Goal: Transaction & Acquisition: Purchase product/service

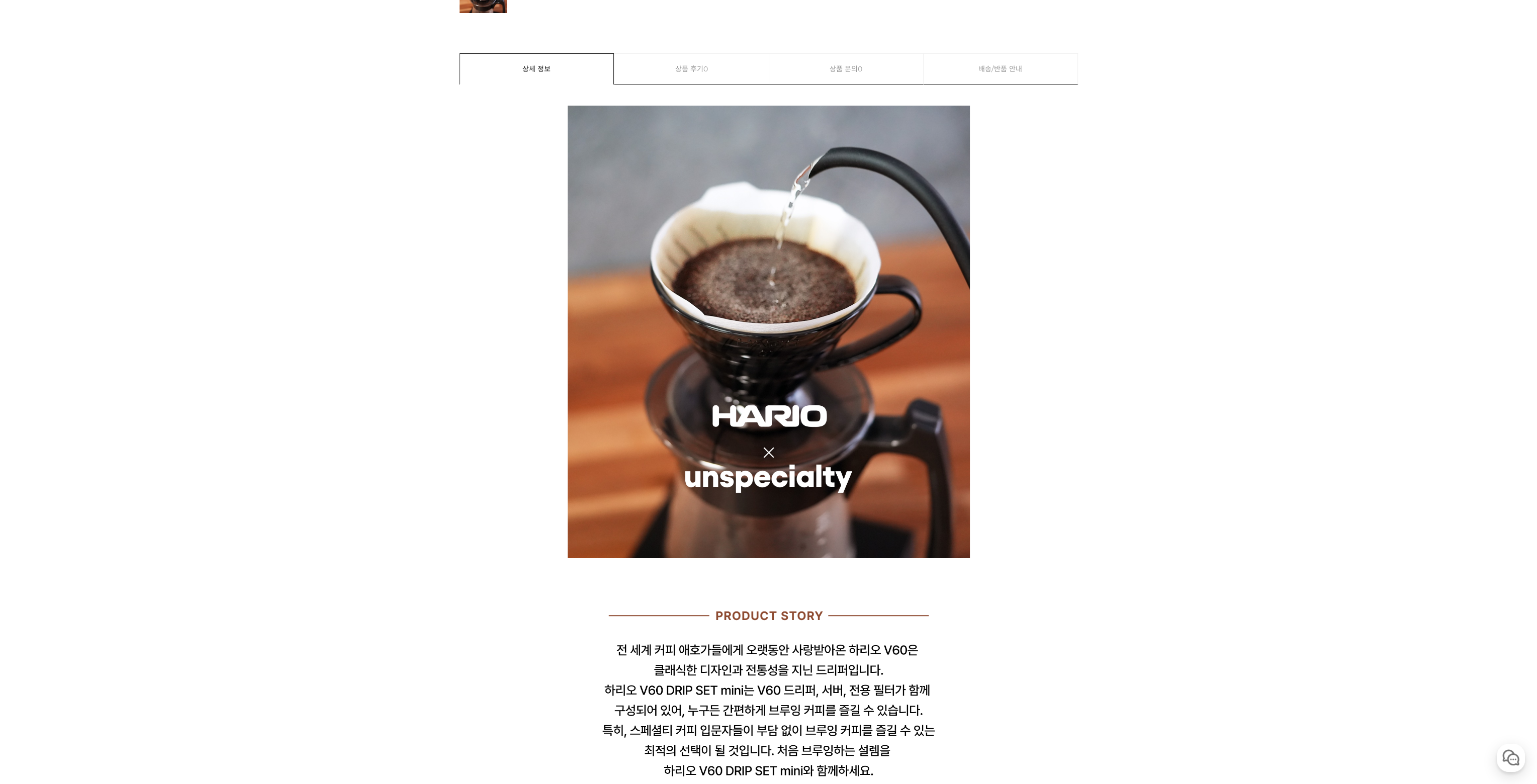
scroll to position [503, 0]
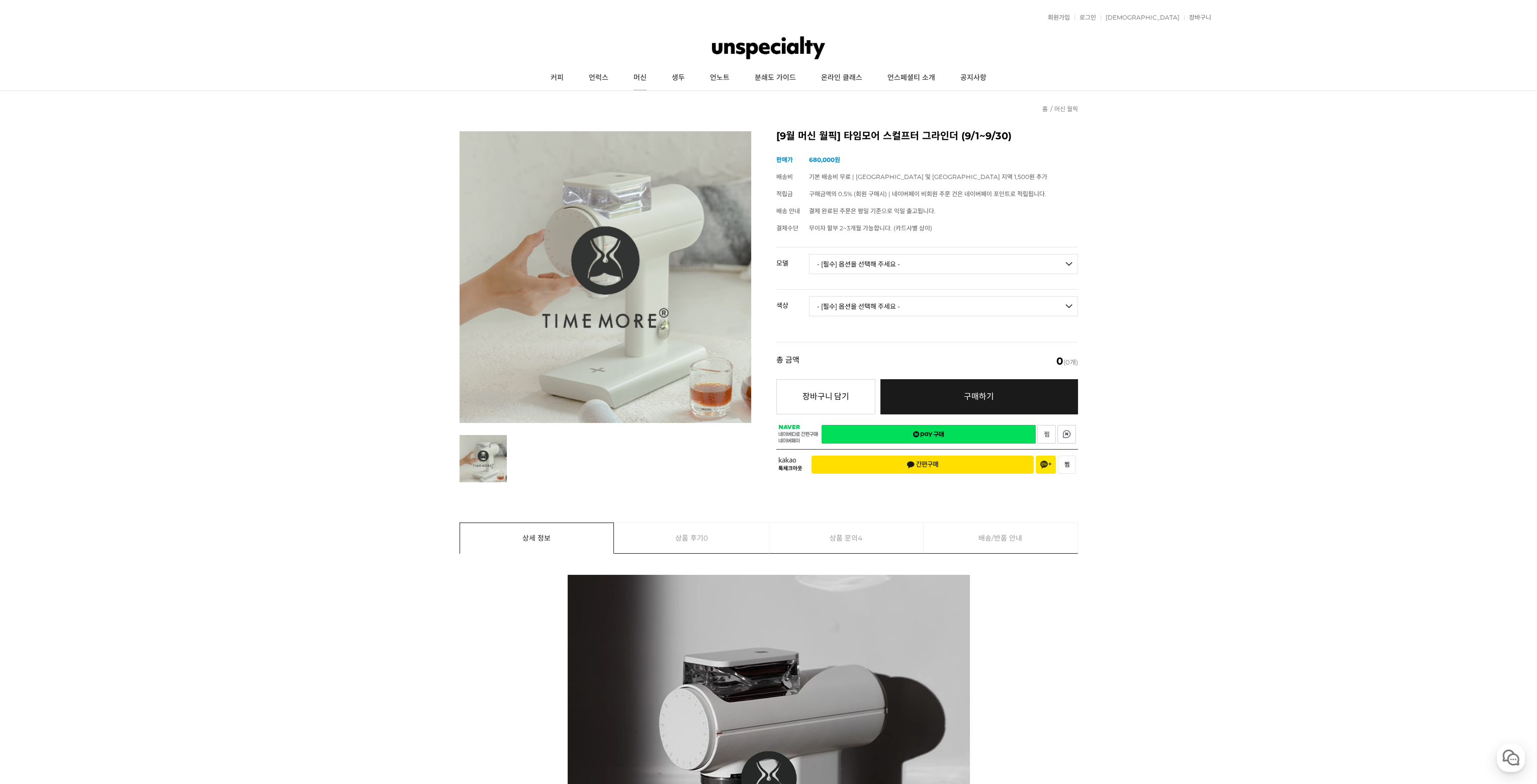
click at [646, 81] on link "머신" at bounding box center [640, 78] width 38 height 25
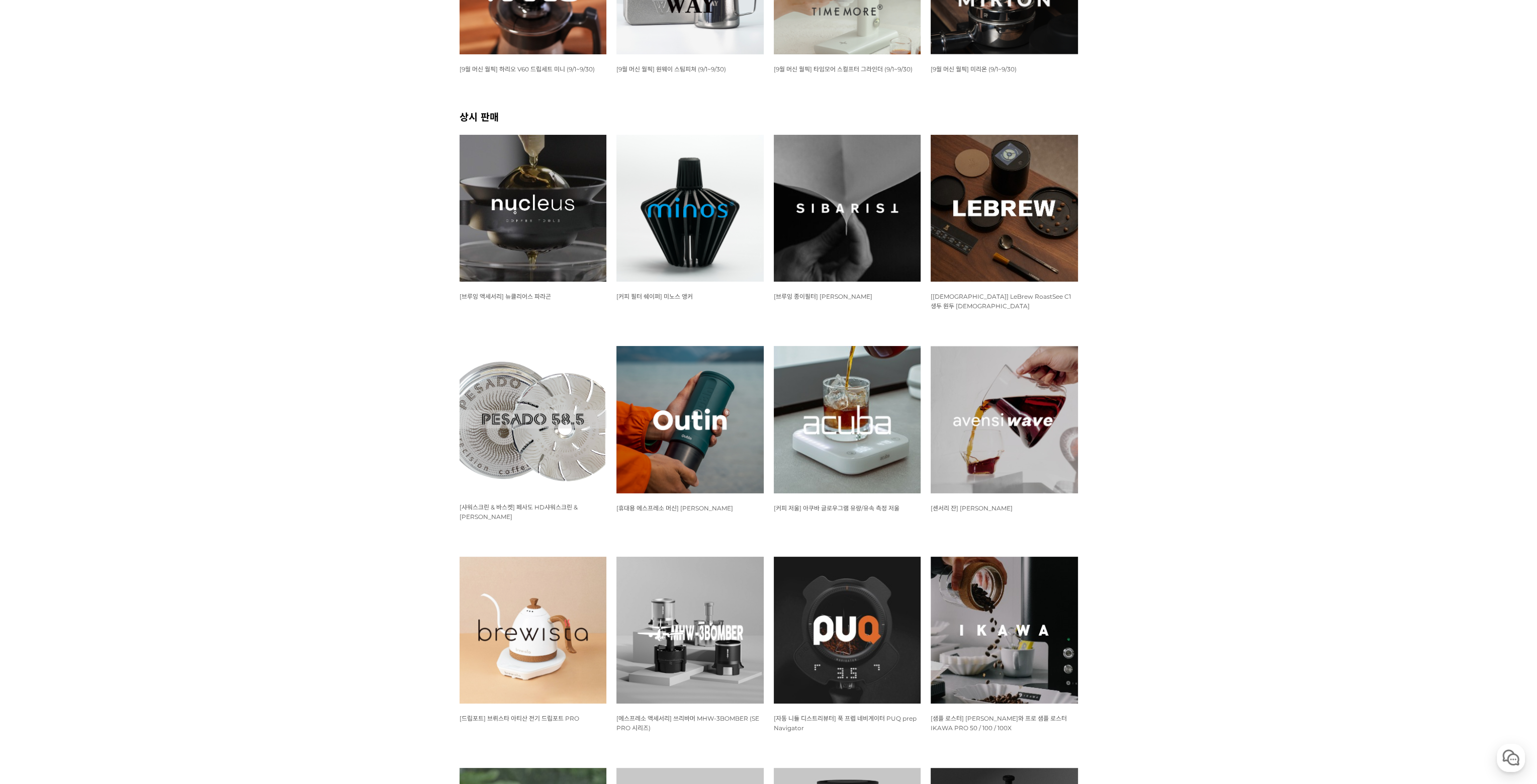
scroll to position [302, 0]
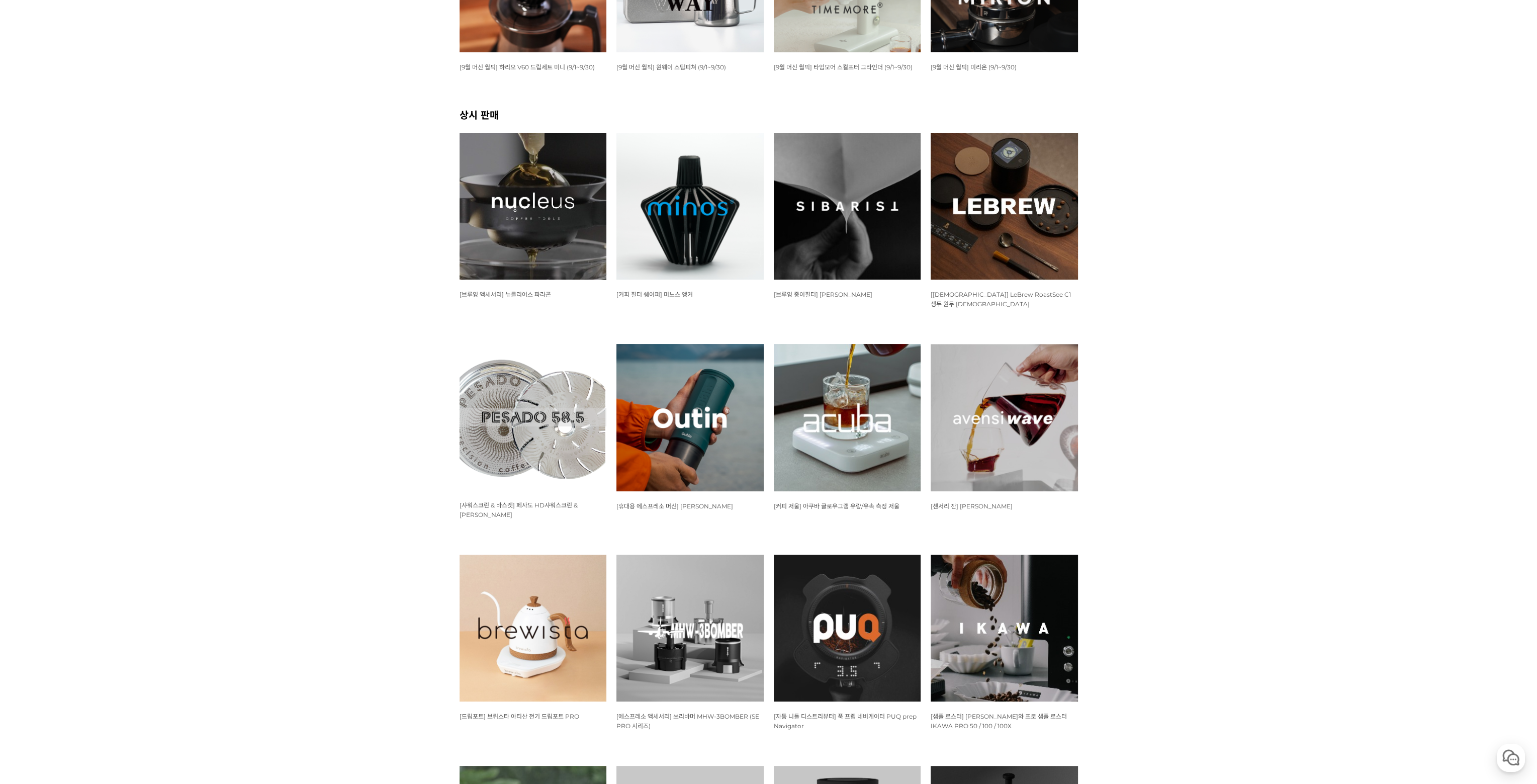
click at [508, 649] on img at bounding box center [533, 628] width 147 height 147
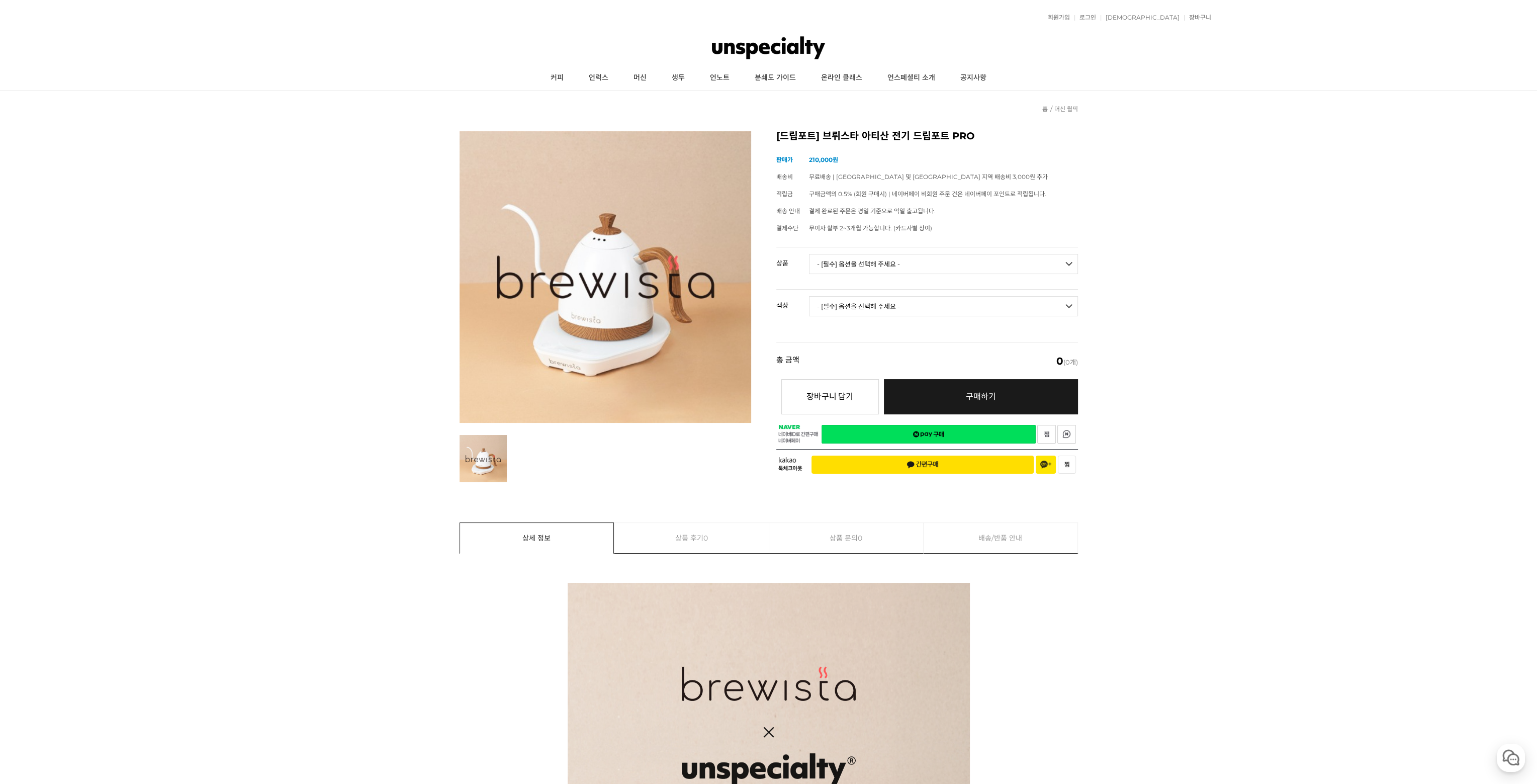
click at [918, 260] on select "- [필수] 옵션을 선택해 주세요 - ------------------- 브뤼스타 아티산 전기 드립포트 PRO 600mL 브뤼스타 아티산 전기…" at bounding box center [943, 264] width 269 height 20
select select "브뤼스타 아티산 전기 드립포트 PRO 600mL"
click at [809, 254] on select "- [필수] 옵션을 선택해 주세요 - ------------------- 브뤼스타 아티산 전기 드립포트 PRO 600mL 브뤼스타 아티산 전기…" at bounding box center [943, 264] width 269 height 20
click at [907, 307] on select "- [필수] 옵션을 선택해 주세요 - ------------------- 모던화이트 시크블랙 실버그레이 올블랙 올화이트 네덜란드오렌지 브라질옐…" at bounding box center [943, 306] width 269 height 20
select select "모던화이트"
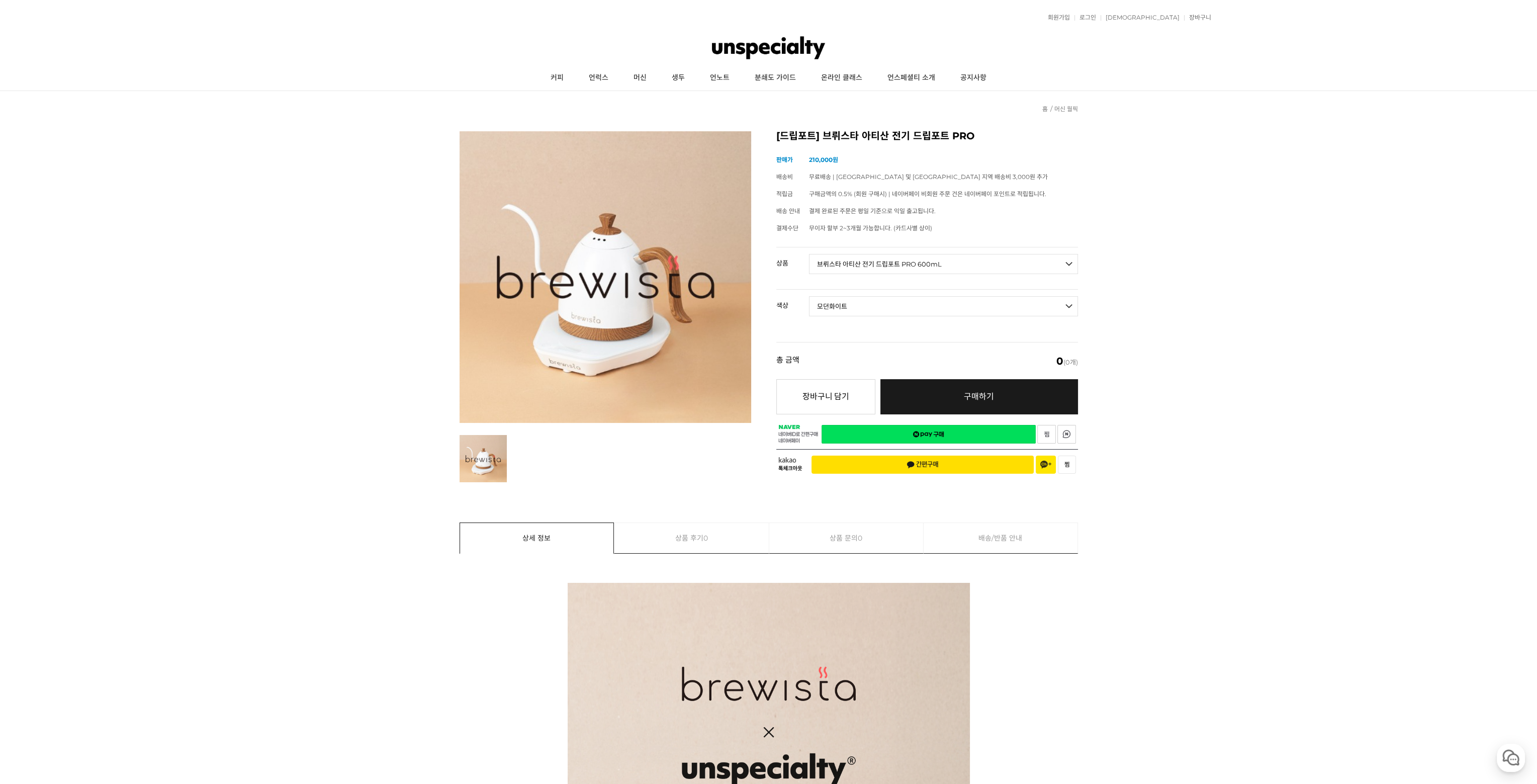
click at [809, 296] on select "- [필수] 옵션을 선택해 주세요 - ------------------- 모던화이트 시크블랙 실버그레이 올블랙 올화이트 네덜란드오렌지 브라질옐…" at bounding box center [943, 306] width 269 height 20
select select "*"
